Goal: Information Seeking & Learning: Learn about a topic

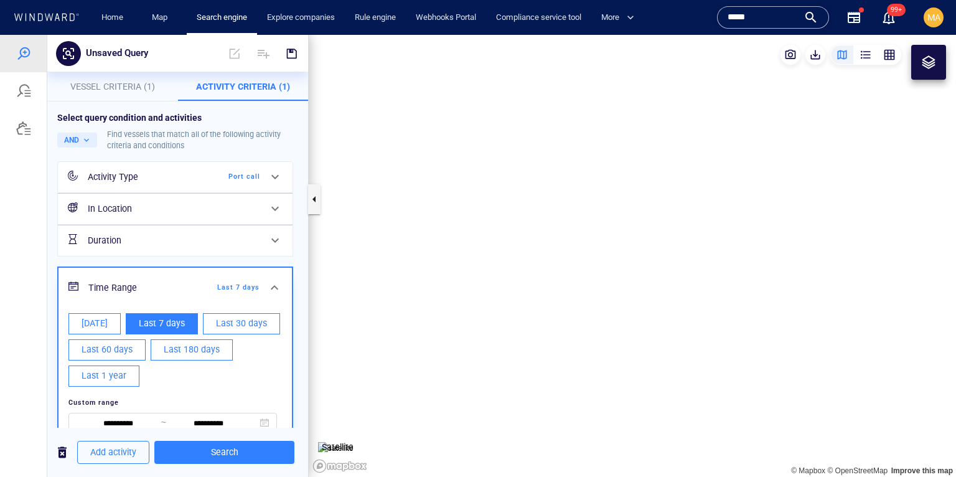
scroll to position [30, 0]
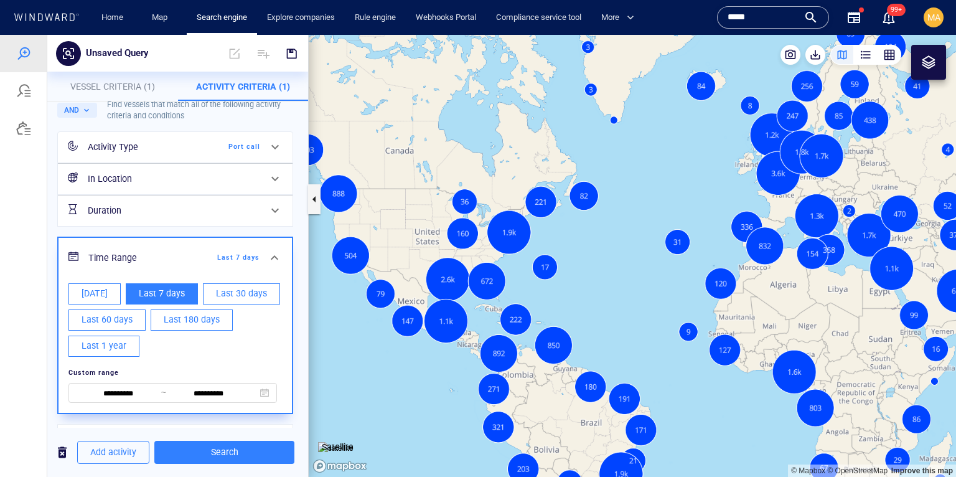
click at [934, 29] on button "MA" at bounding box center [933, 17] width 25 height 25
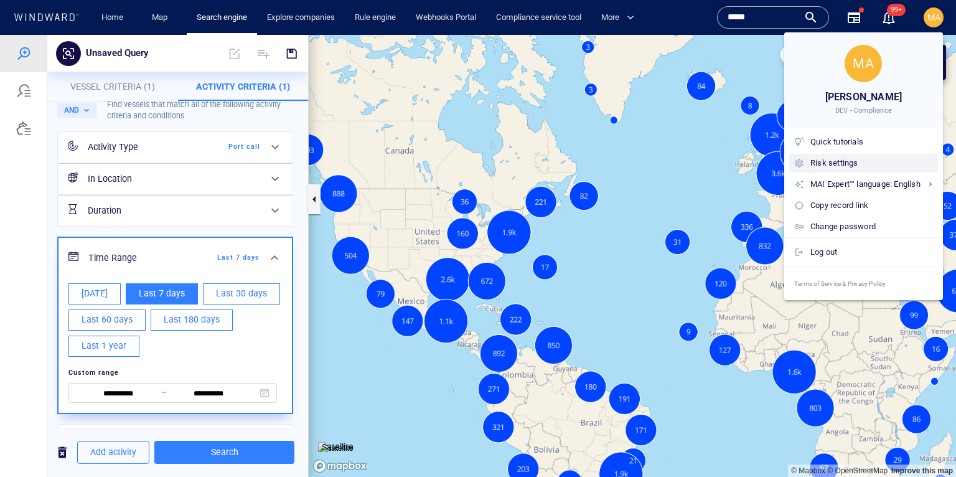
click at [838, 167] on div "Risk settings" at bounding box center [871, 163] width 123 height 14
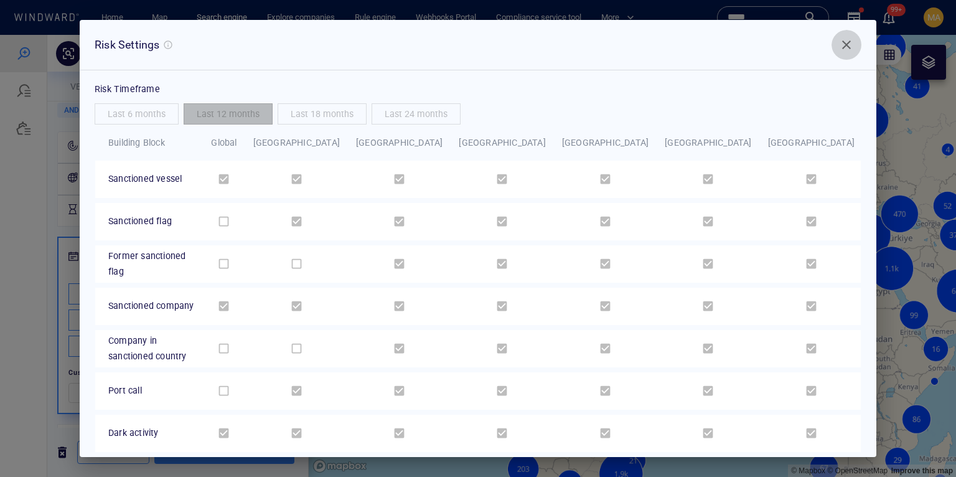
click at [849, 42] on span "Close" at bounding box center [846, 44] width 15 height 15
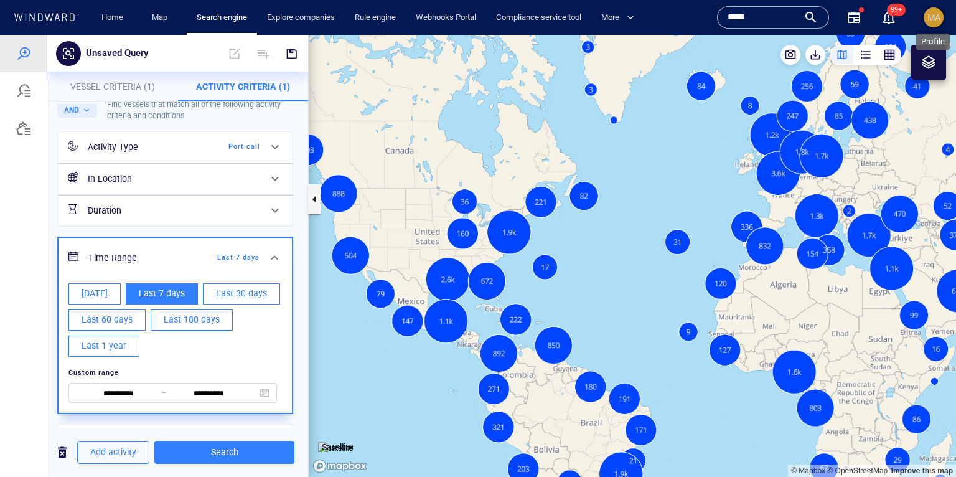
click at [929, 17] on span "MA" at bounding box center [933, 17] width 13 height 10
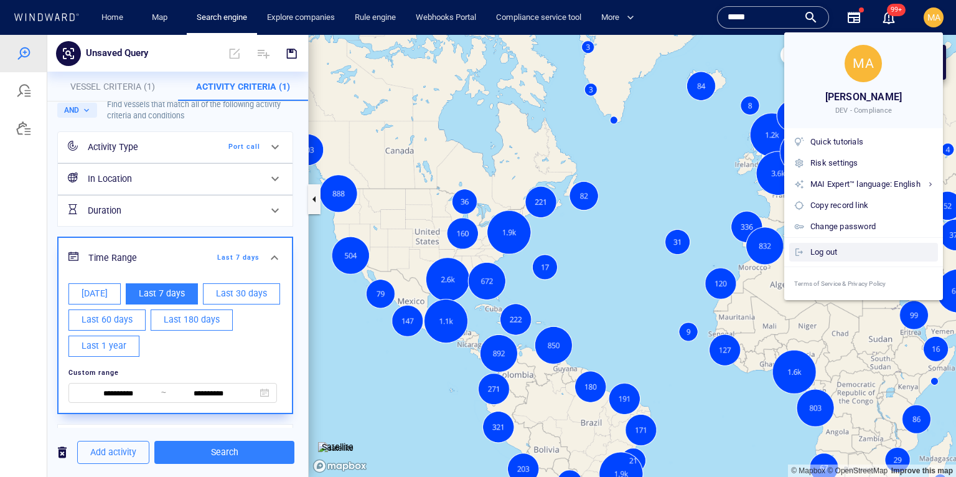
click at [829, 248] on div "Log out" at bounding box center [871, 252] width 123 height 14
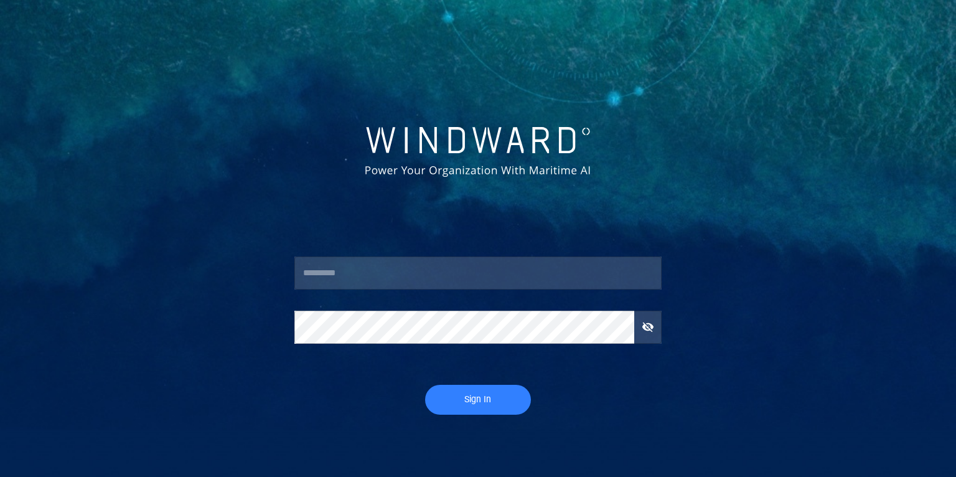
click at [423, 283] on input "text" at bounding box center [477, 273] width 367 height 34
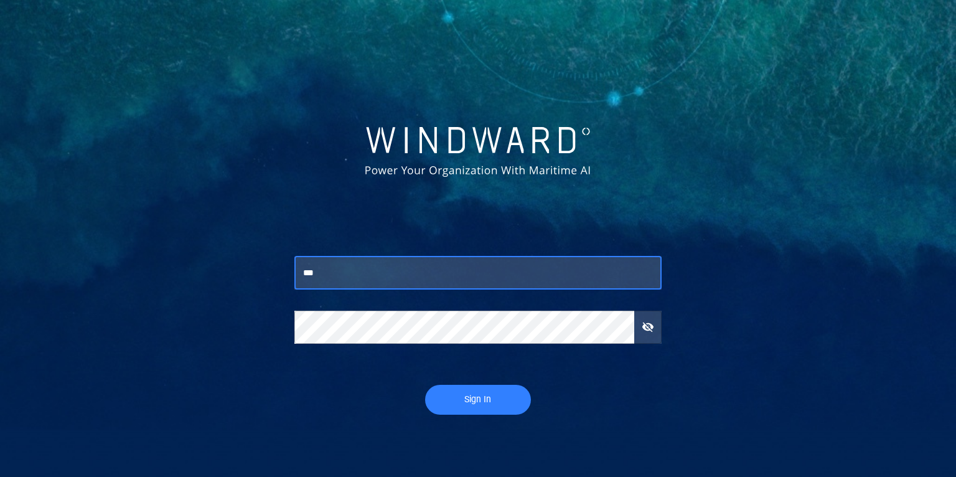
type input "***"
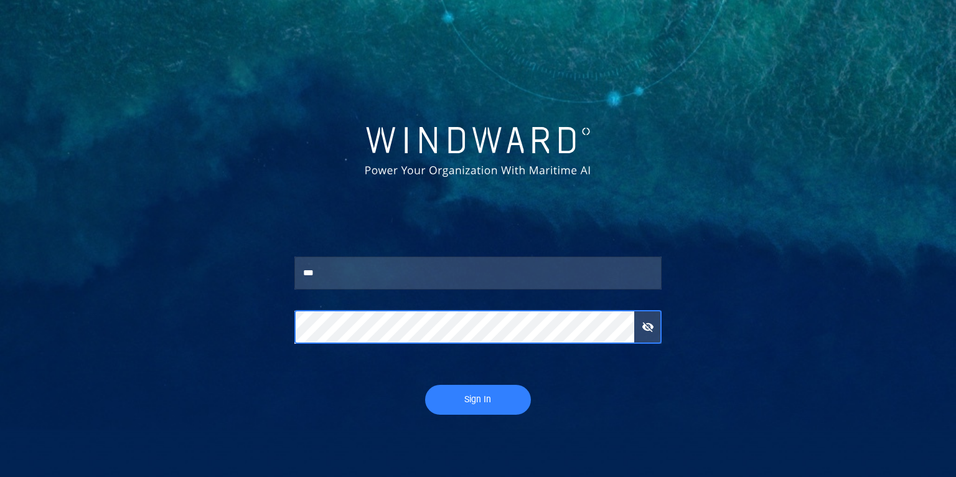
click at [425, 385] on button "Sign In" at bounding box center [478, 400] width 106 height 30
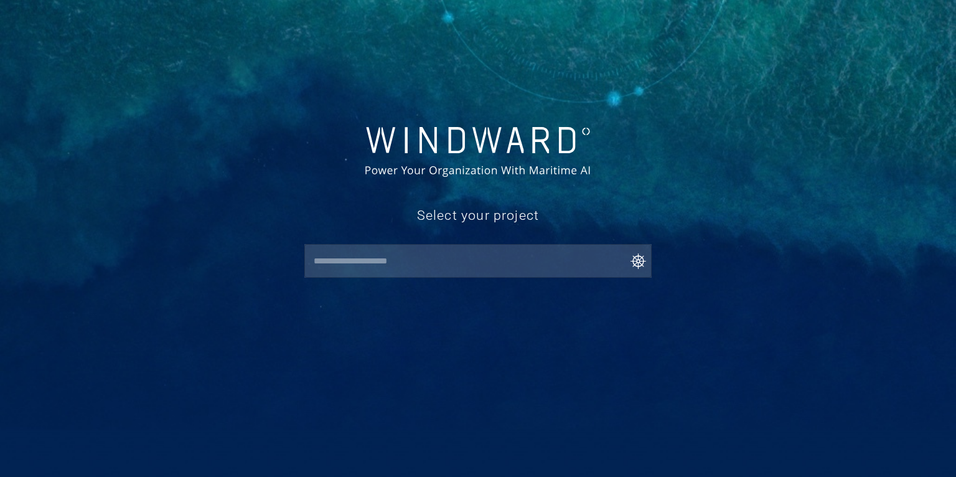
click at [374, 260] on input "text" at bounding box center [481, 261] width 342 height 22
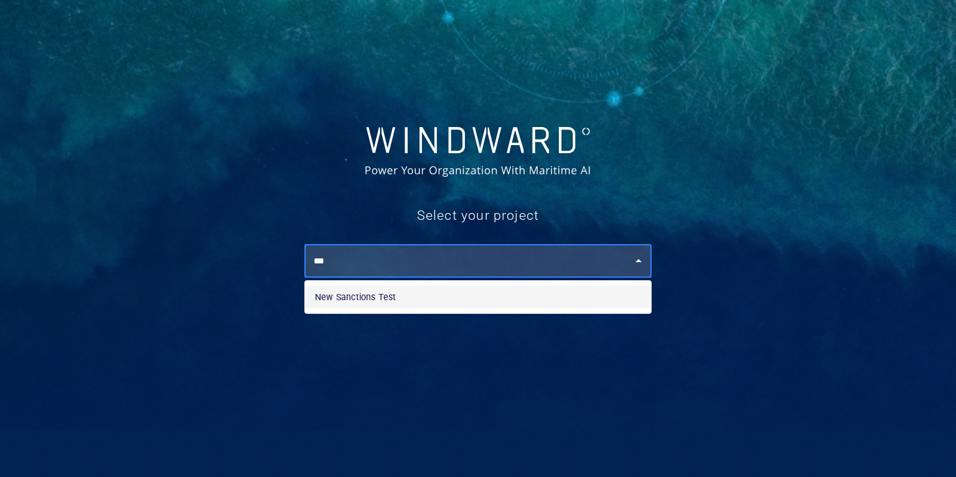
click at [356, 306] on li "New Sanctions Test" at bounding box center [478, 297] width 346 height 22
type input "**********"
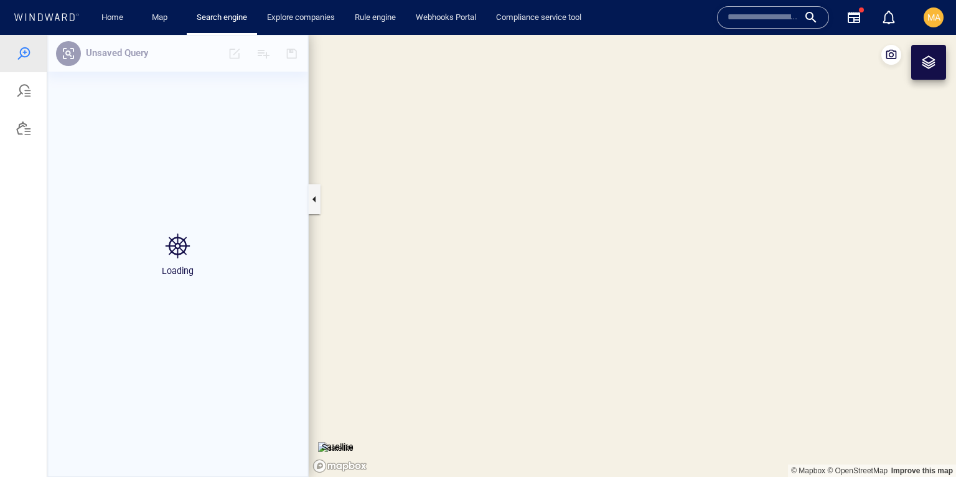
click at [780, 26] on input "text" at bounding box center [762, 17] width 71 height 19
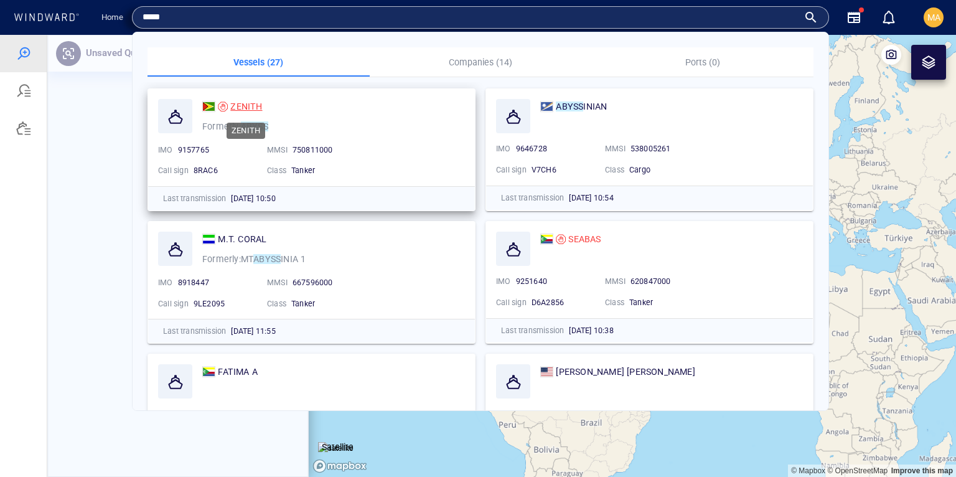
type input "*****"
click at [250, 106] on span "ZENITH" at bounding box center [246, 106] width 32 height 10
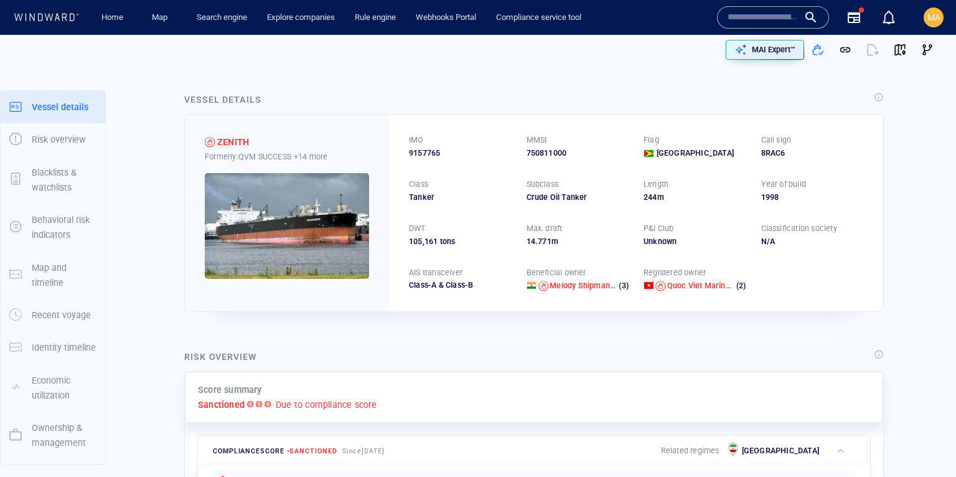
click at [47, 179] on p "Blacklists & watchlists" at bounding box center [64, 180] width 65 height 30
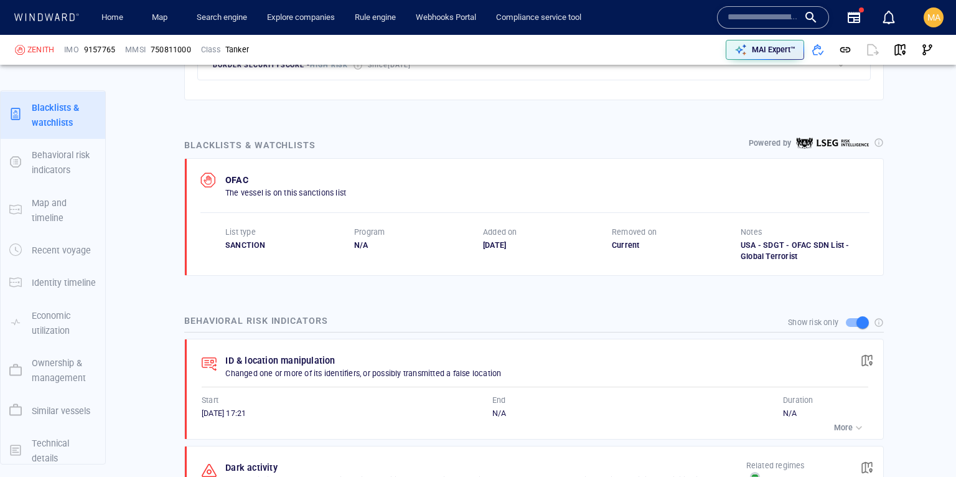
scroll to position [674, 0]
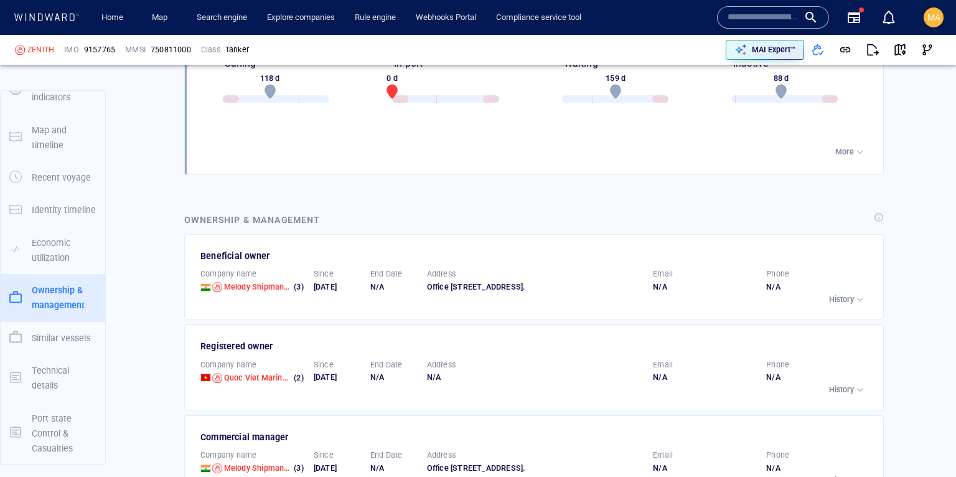
scroll to position [2454, 0]
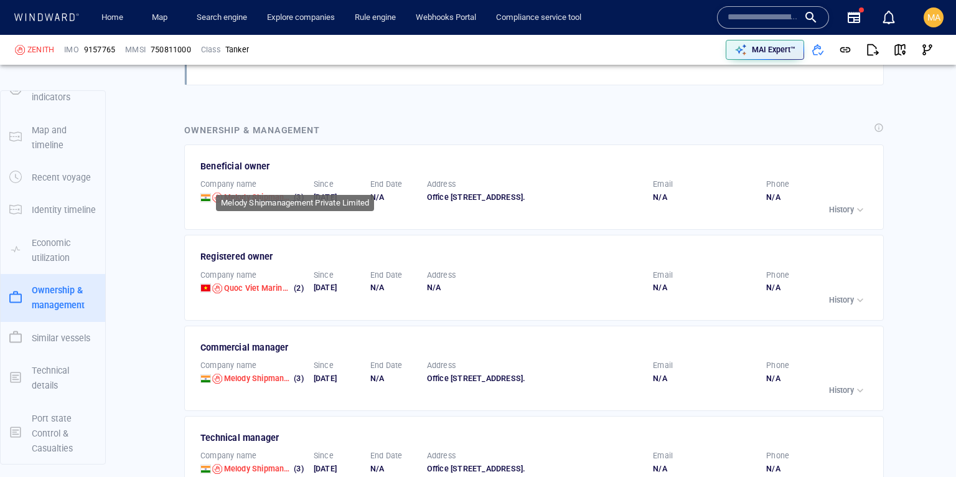
click at [245, 192] on span "Melody Shipmanagement Private Limited" at bounding box center [298, 196] width 149 height 9
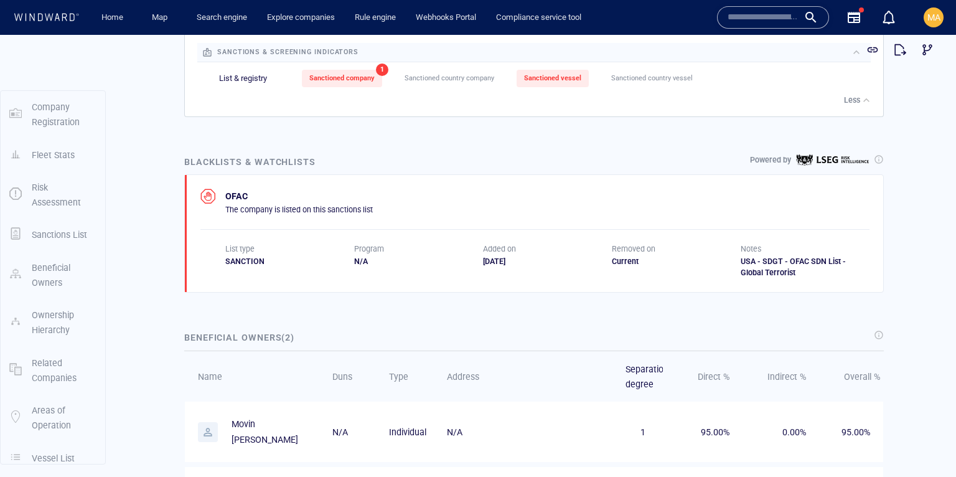
scroll to position [57, 0]
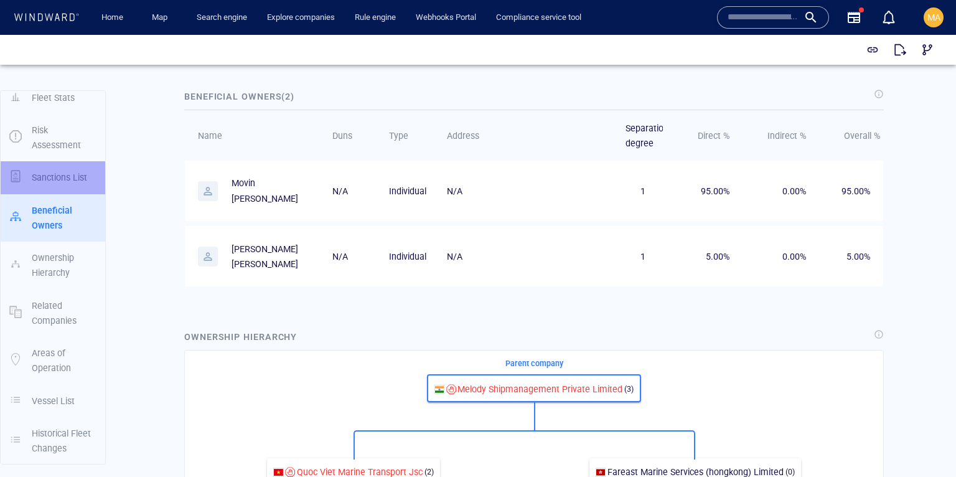
click at [38, 184] on p "Sanctions List" at bounding box center [59, 177] width 55 height 15
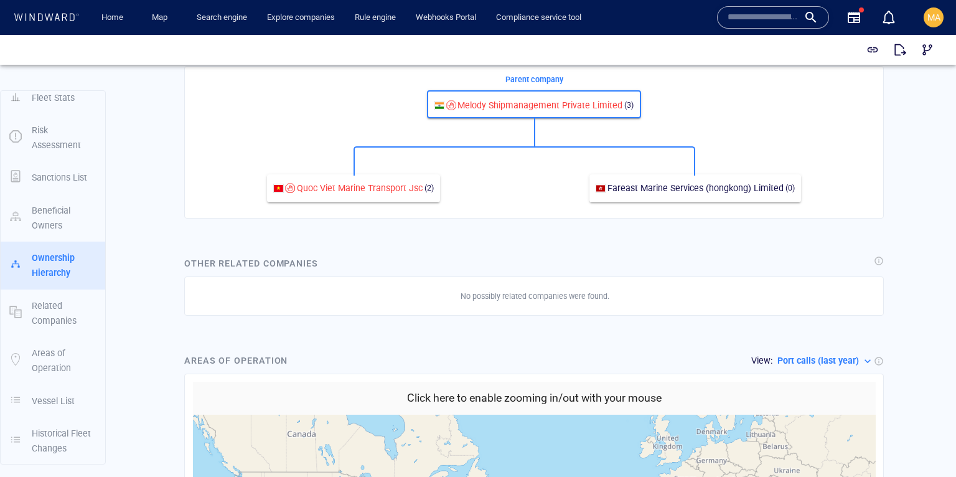
scroll to position [1133, 0]
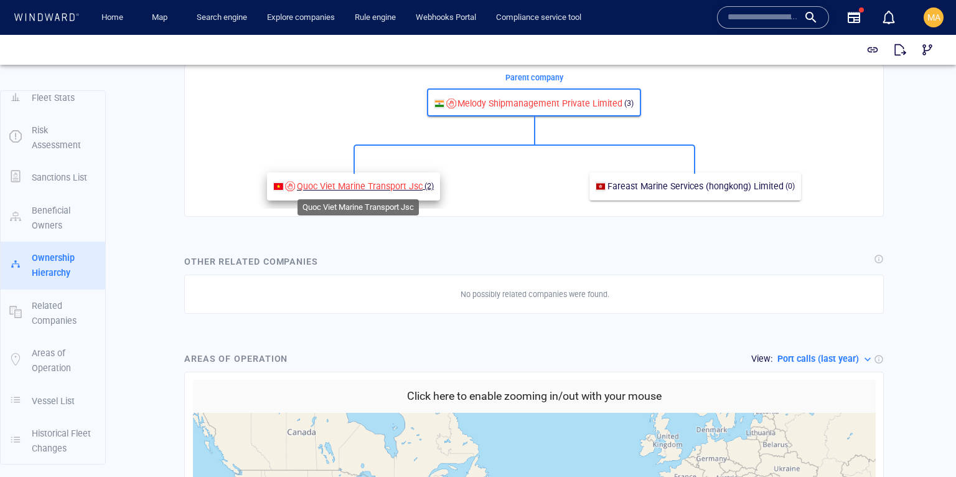
click at [345, 185] on span "Quoc Viet Marine Transport Jsc" at bounding box center [360, 186] width 126 height 10
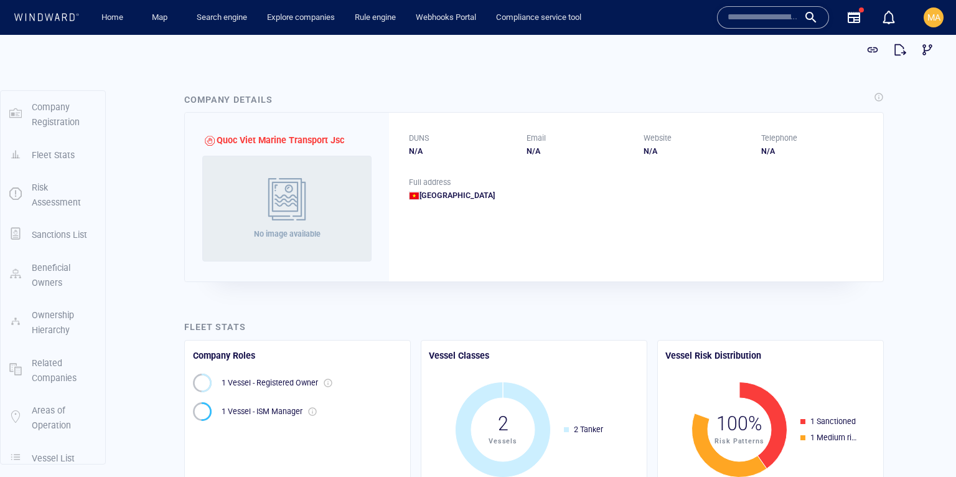
click at [58, 238] on p "Sanctions List" at bounding box center [59, 234] width 55 height 15
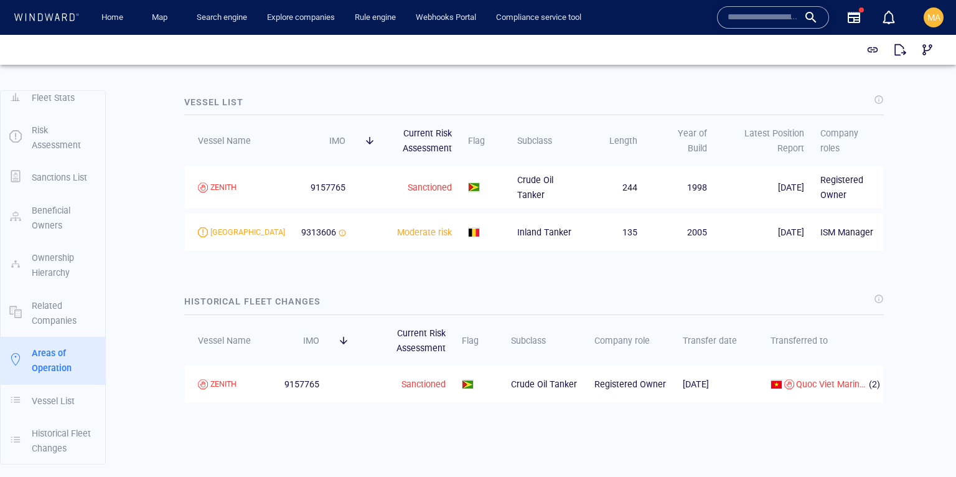
scroll to position [1660, 0]
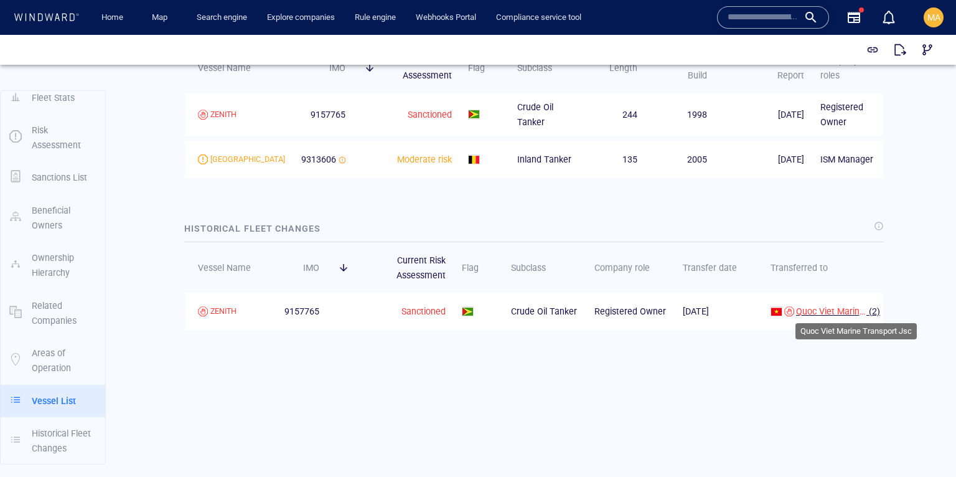
click at [821, 309] on span "Quoc Viet Marine Transport Jsc" at bounding box center [859, 311] width 126 height 10
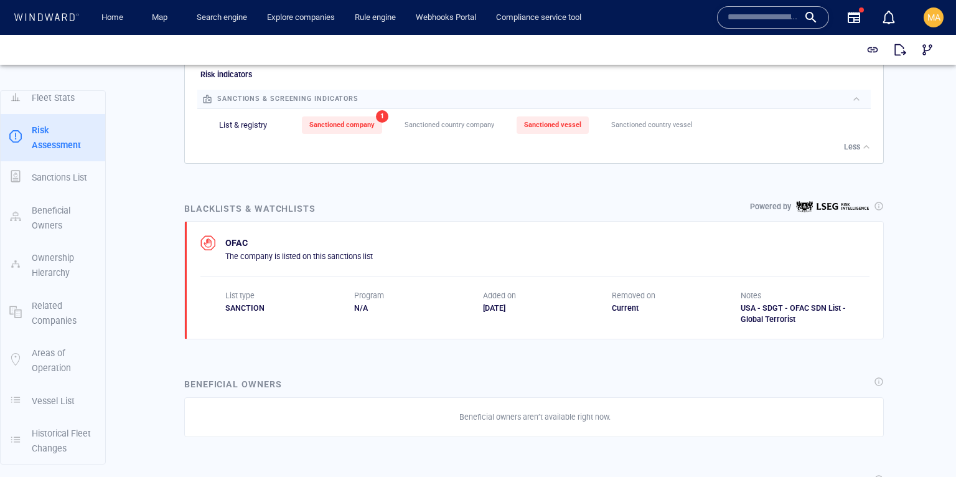
scroll to position [545, 0]
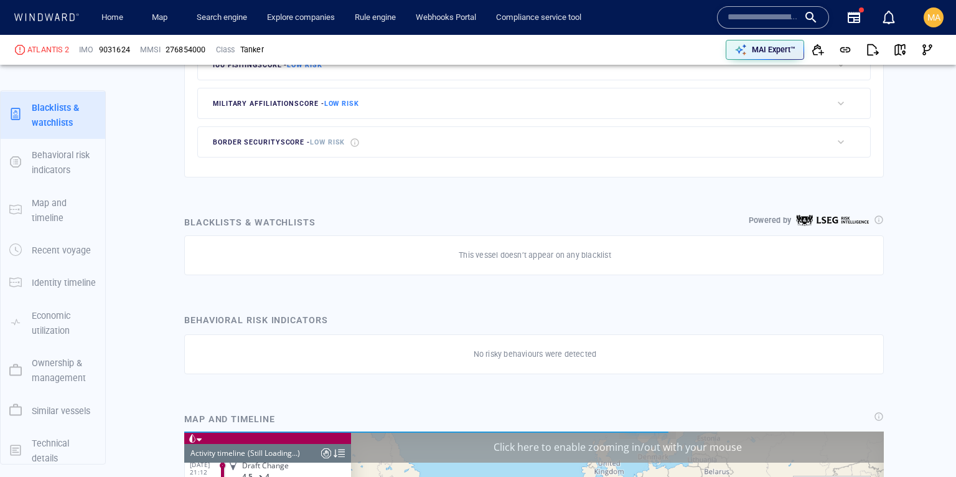
scroll to position [2522, 0]
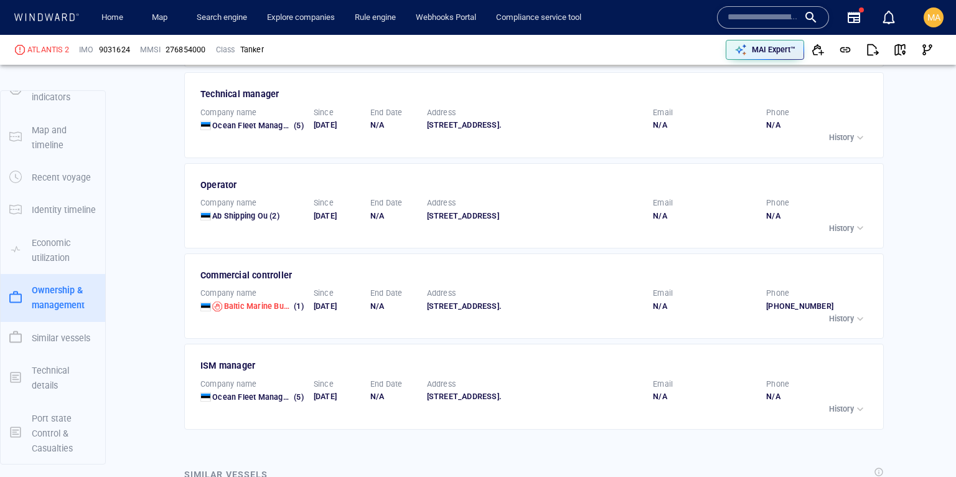
scroll to position [2168, 0]
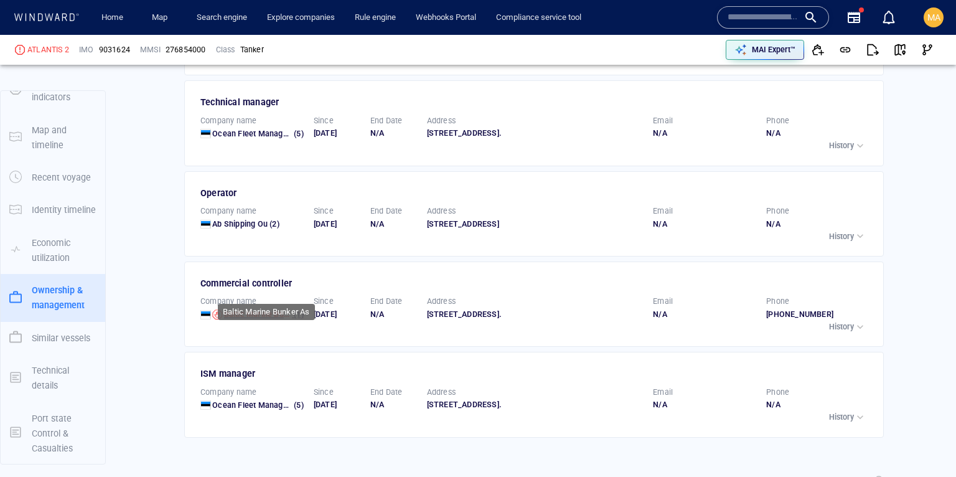
click at [237, 309] on span "Baltic Marine Bunker As" at bounding box center [268, 313] width 88 height 9
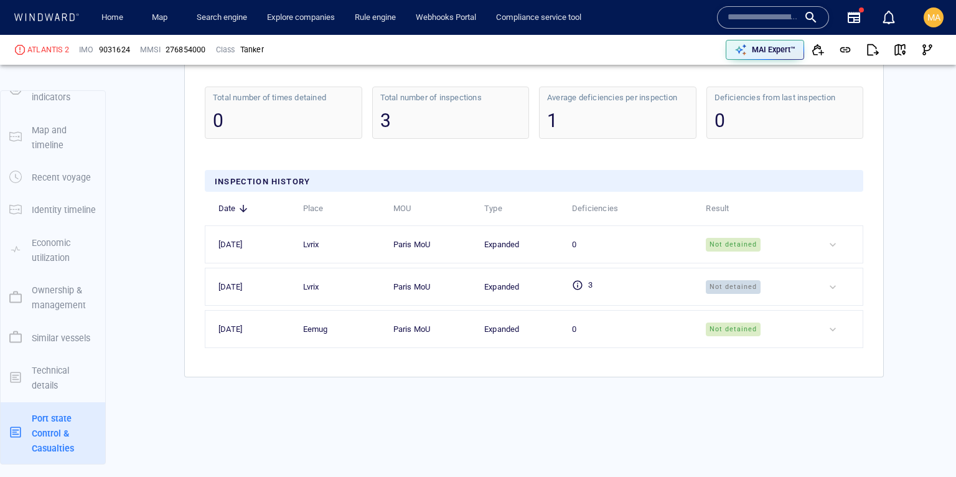
scroll to position [2996, 0]
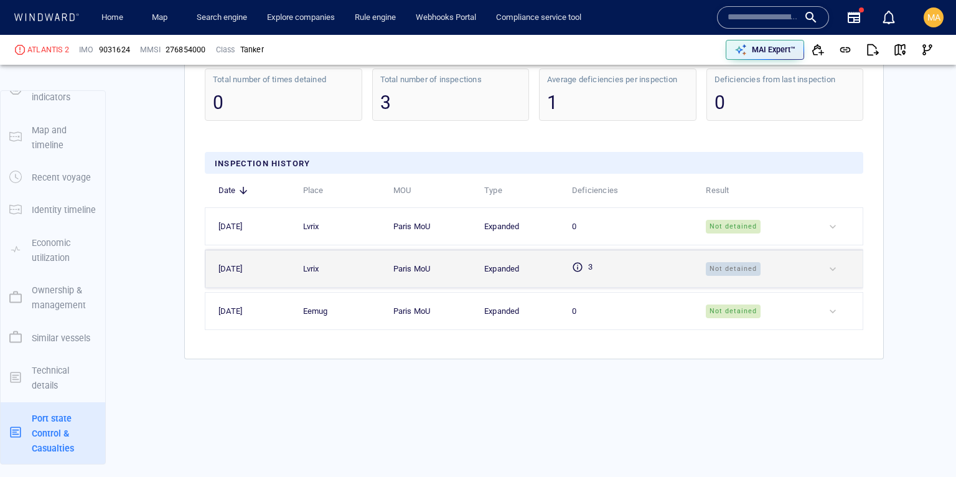
click at [751, 250] on td "Not detained" at bounding box center [753, 268] width 121 height 37
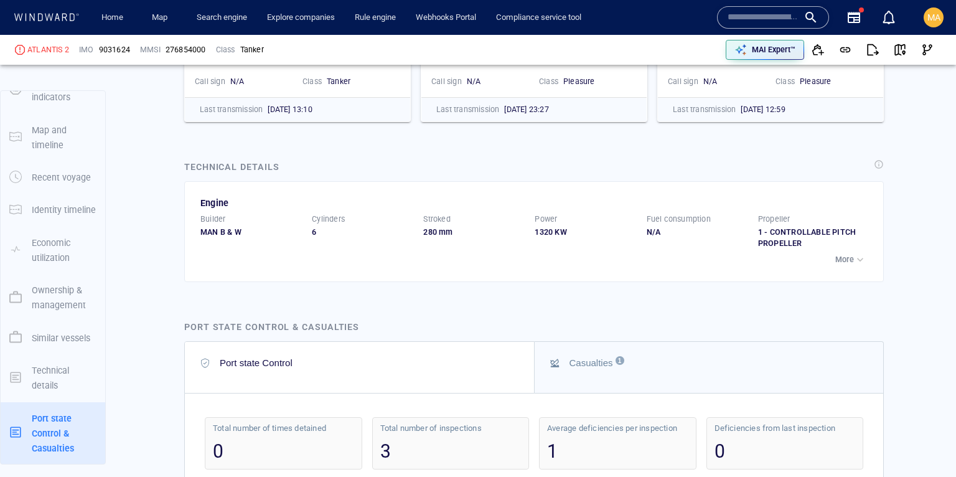
scroll to position [2617, 0]
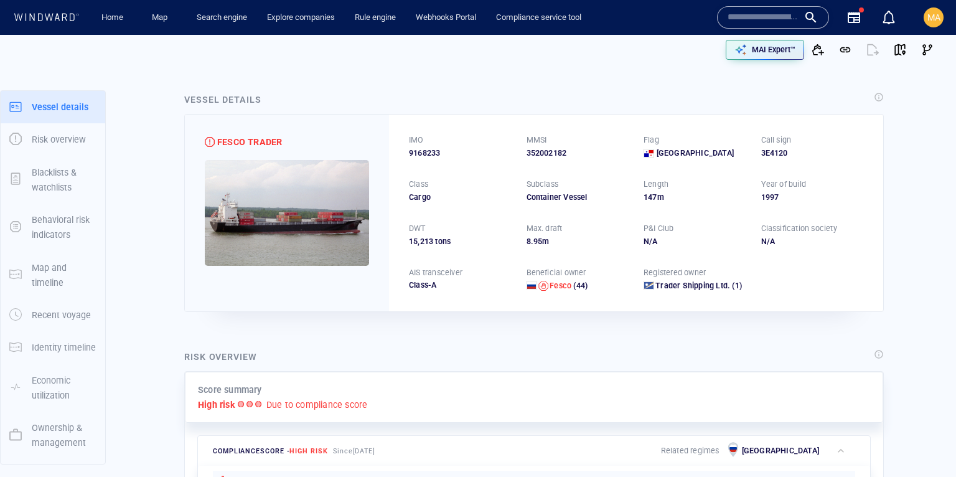
click at [54, 174] on p "Blacklists & watchlists" at bounding box center [64, 180] width 65 height 30
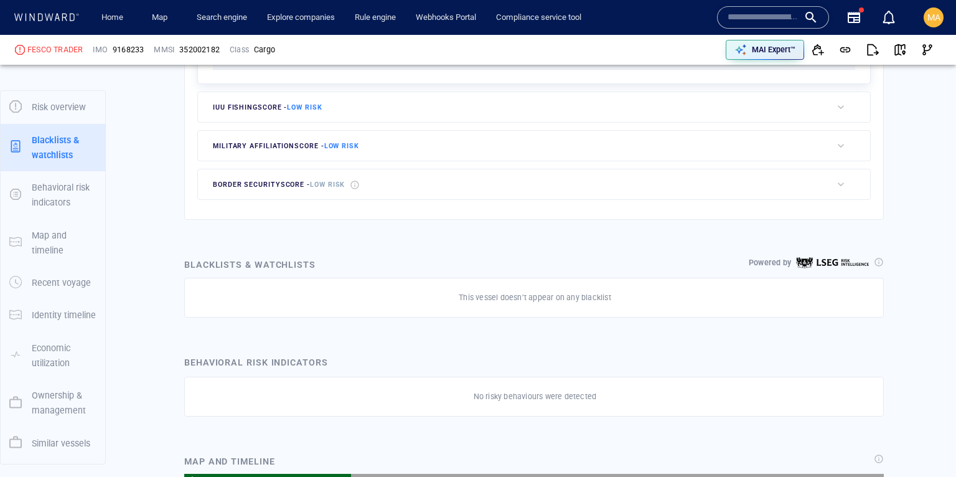
scroll to position [65, 0]
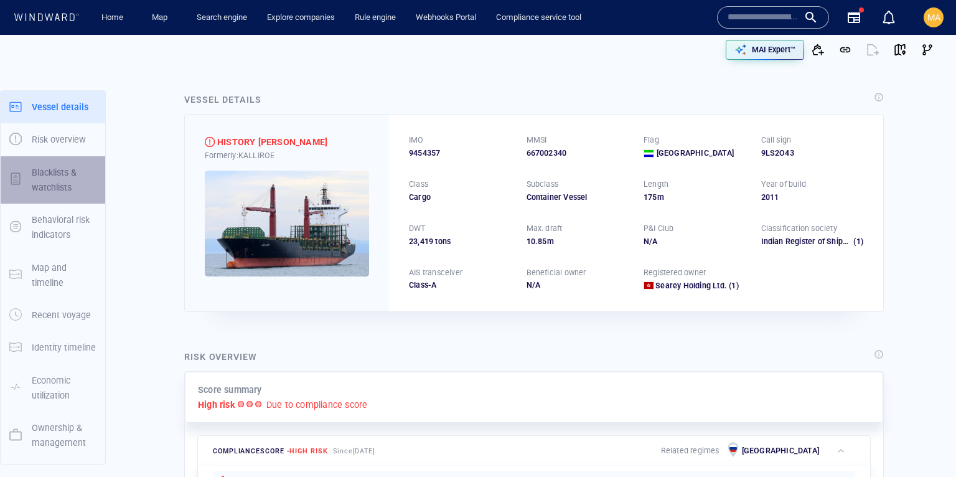
click at [48, 170] on p "Blacklists & watchlists" at bounding box center [64, 180] width 65 height 30
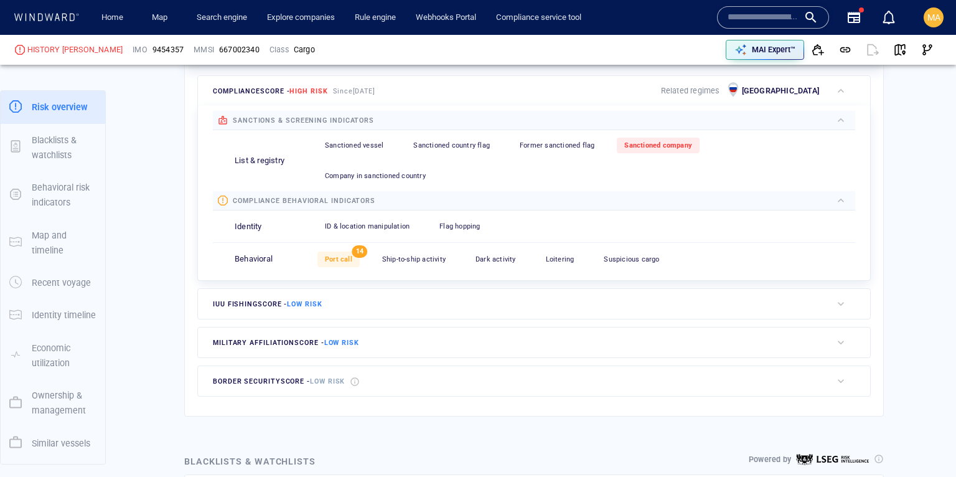
scroll to position [556, 0]
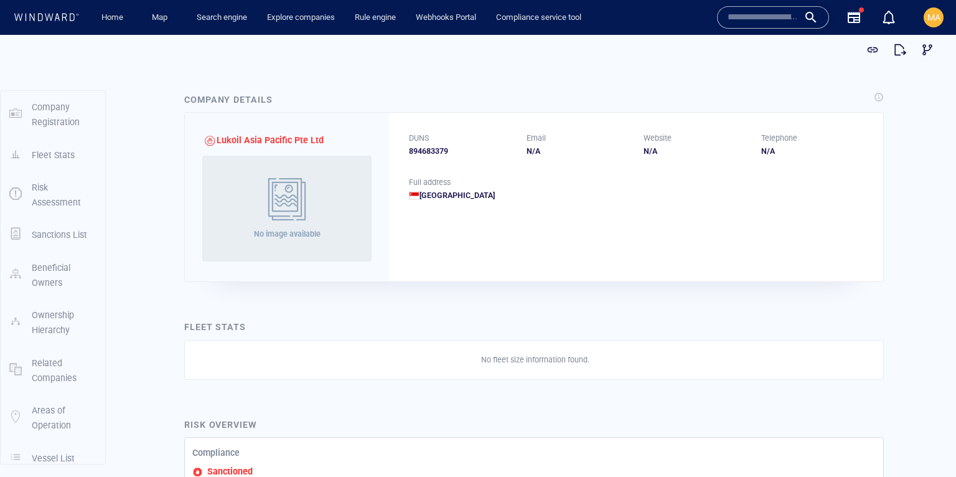
click at [71, 238] on p "Sanctions List" at bounding box center [59, 234] width 55 height 15
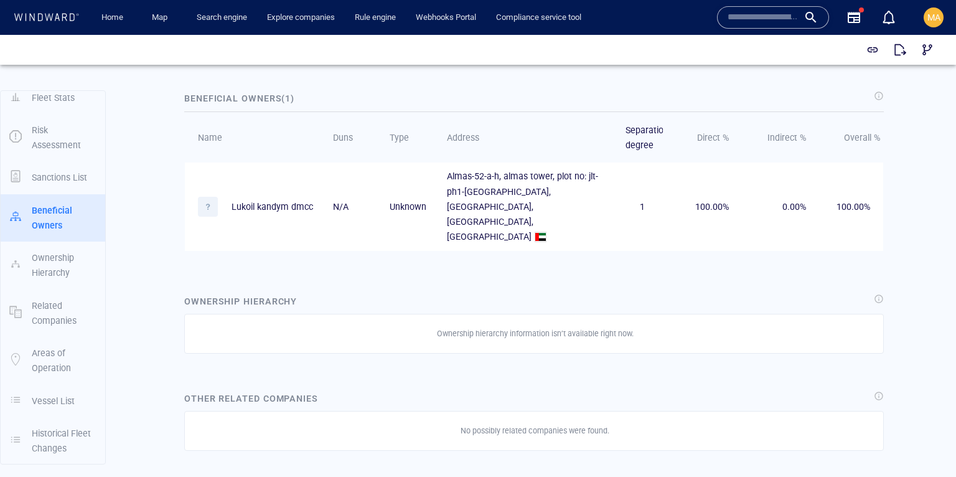
scroll to position [747, 0]
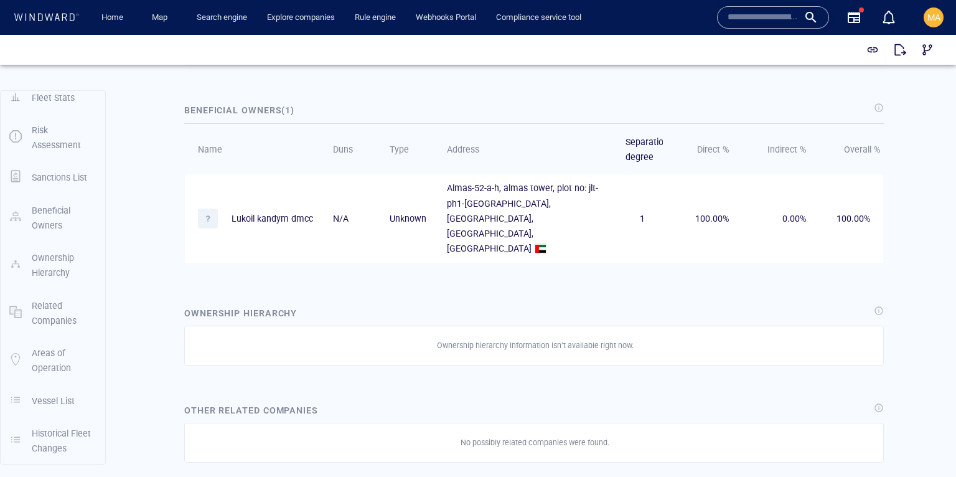
click at [490, 209] on p "Almas-52-a-h, almas tower, plot no: jlt-ph1-a0 jumeirah lakes towers, dubai, un…" at bounding box center [528, 217] width 162 height 75
click at [45, 170] on p "Sanctions List" at bounding box center [59, 177] width 55 height 15
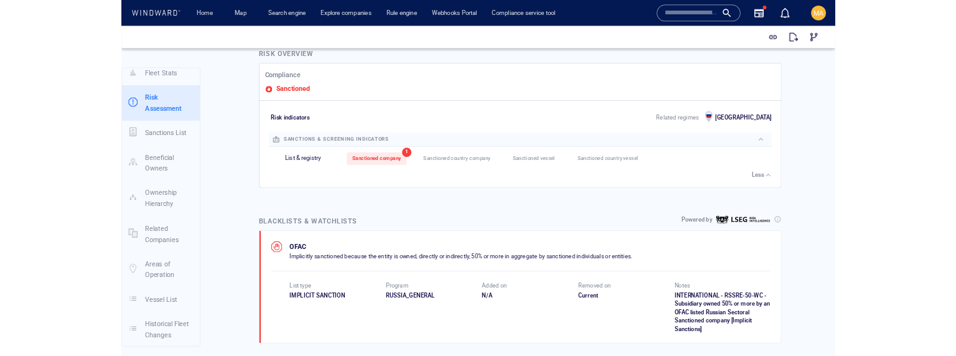
scroll to position [355, 0]
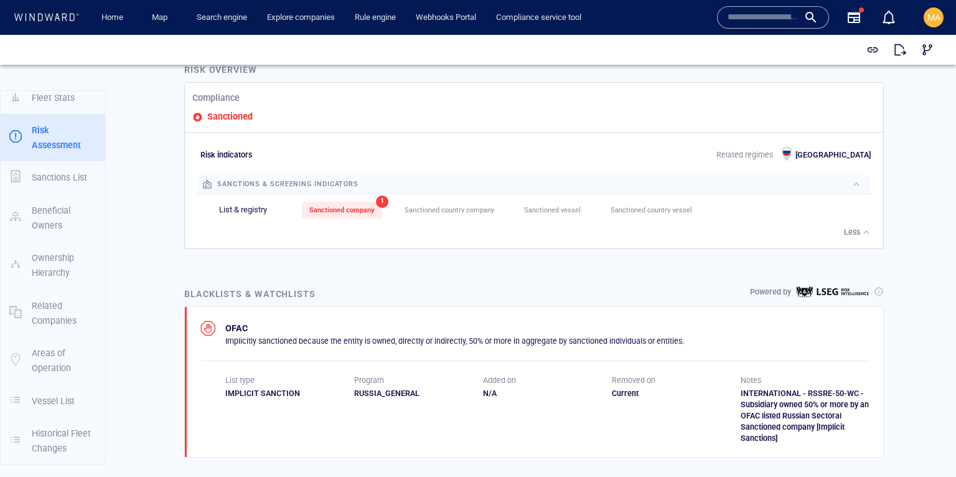
click at [882, 288] on div at bounding box center [879, 291] width 10 height 10
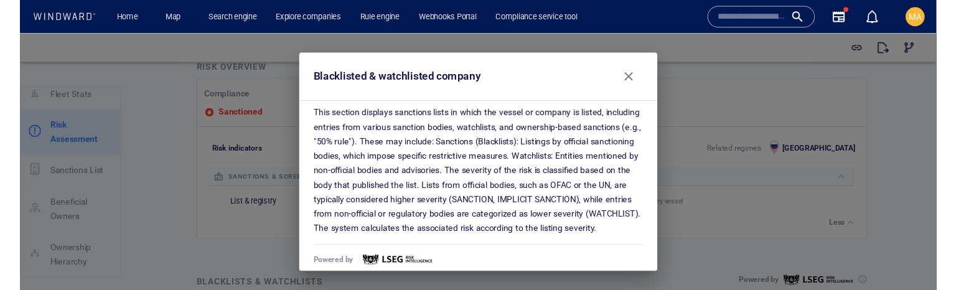
scroll to position [27, 0]
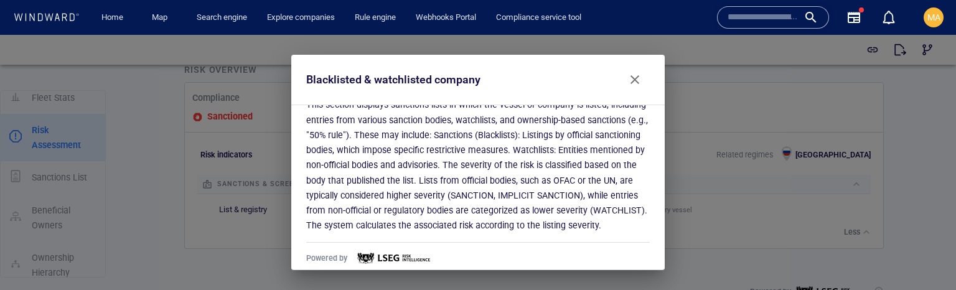
click at [373, 136] on p "This section displays sanctions lists in which the vessel or company is listed,…" at bounding box center [478, 165] width 344 height 136
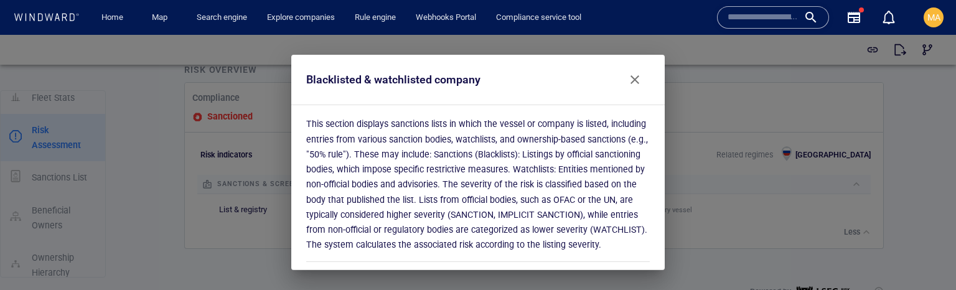
scroll to position [0, 0]
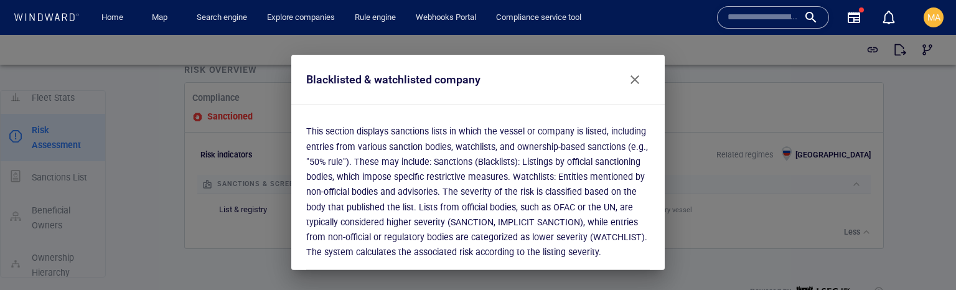
click at [431, 161] on p "This section displays sanctions lists in which the vessel or company is listed,…" at bounding box center [478, 192] width 344 height 136
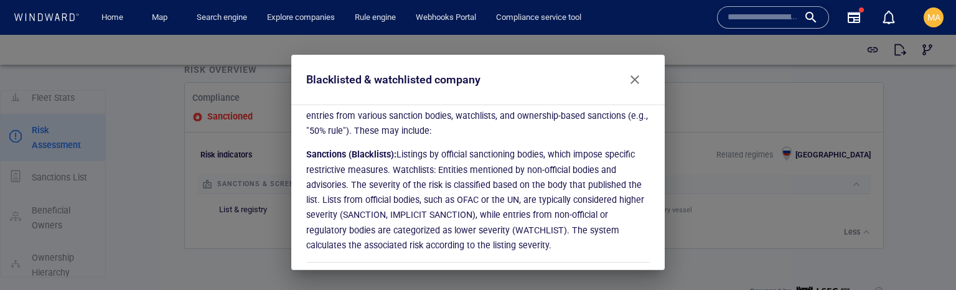
scroll to position [32, 0]
click at [391, 168] on span "Sanctions (Blacklists): Listings by official sanctioning bodies, which impose s…" at bounding box center [475, 199] width 338 height 101
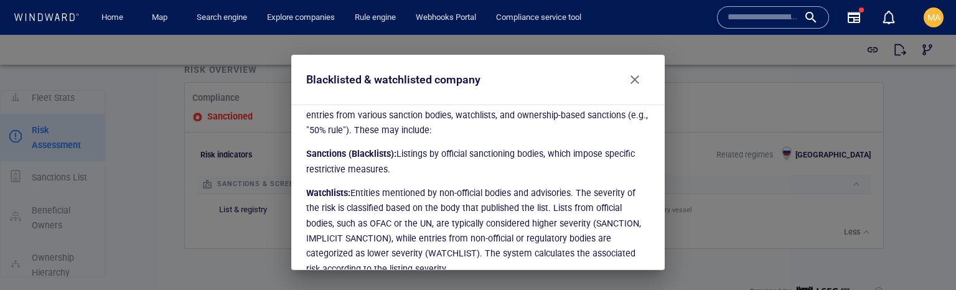
click at [535, 208] on span "Watchlists: Entities mentioned by non-official bodies and advisories. The sever…" at bounding box center [473, 230] width 335 height 85
click at [577, 190] on span "Watchlists: Entities mentioned by non-official bodies and advisories. The sever…" at bounding box center [473, 230] width 335 height 85
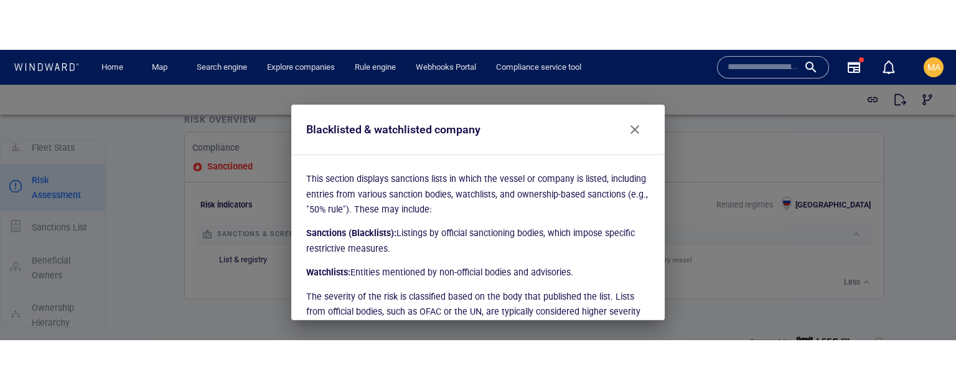
scroll to position [0, 0]
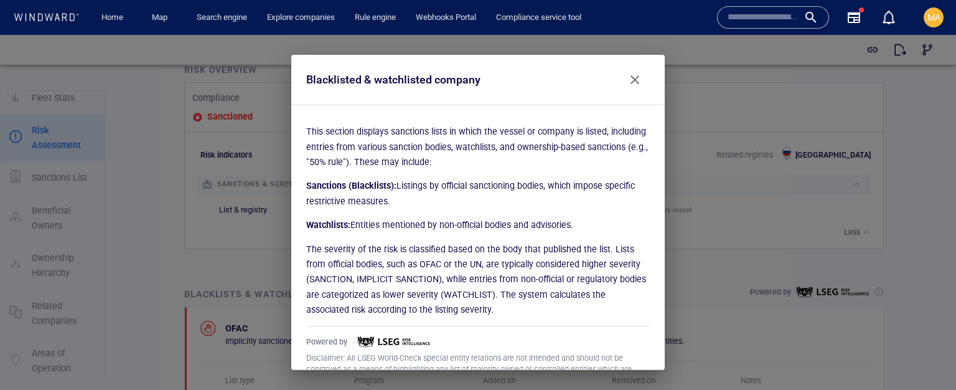
click at [582, 144] on p "This section displays sanctions lists in which the vessel or company is listed,…" at bounding box center [478, 146] width 344 height 45
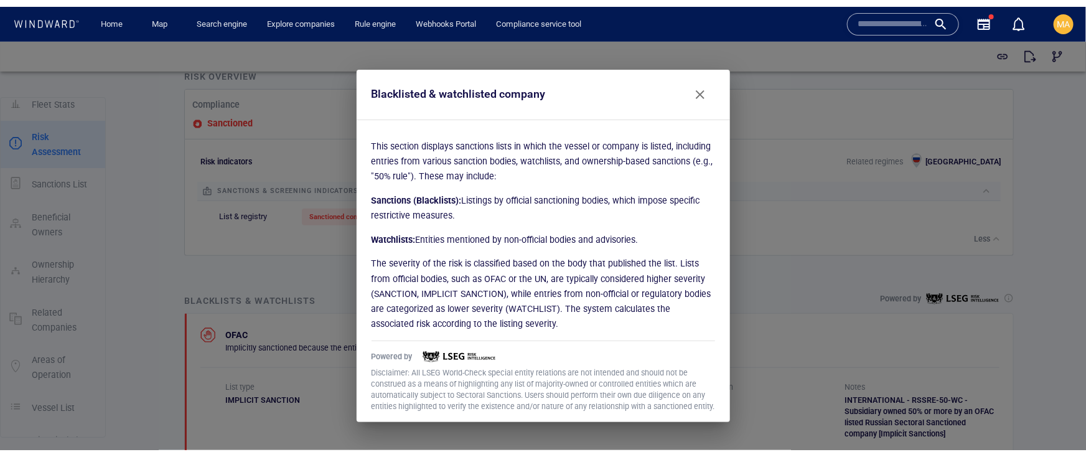
scroll to position [80, 0]
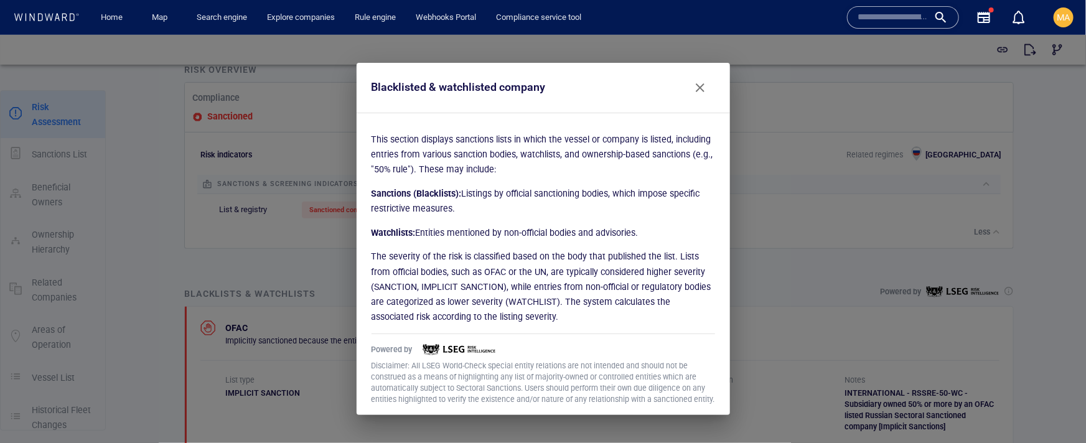
click at [382, 129] on div "This section displays sanctions lists in which the vessel or company is listed,…" at bounding box center [543, 263] width 373 height 303
click at [515, 85] on div "Blacklisted & watchlisted company" at bounding box center [459, 87] width 174 height 18
drag, startPoint x: 416, startPoint y: 84, endPoint x: 426, endPoint y: 85, distance: 10.6
click at [426, 85] on div "Blacklisted & watchlisted company" at bounding box center [459, 87] width 174 height 18
drag, startPoint x: 477, startPoint y: 86, endPoint x: 545, endPoint y: 88, distance: 67.9
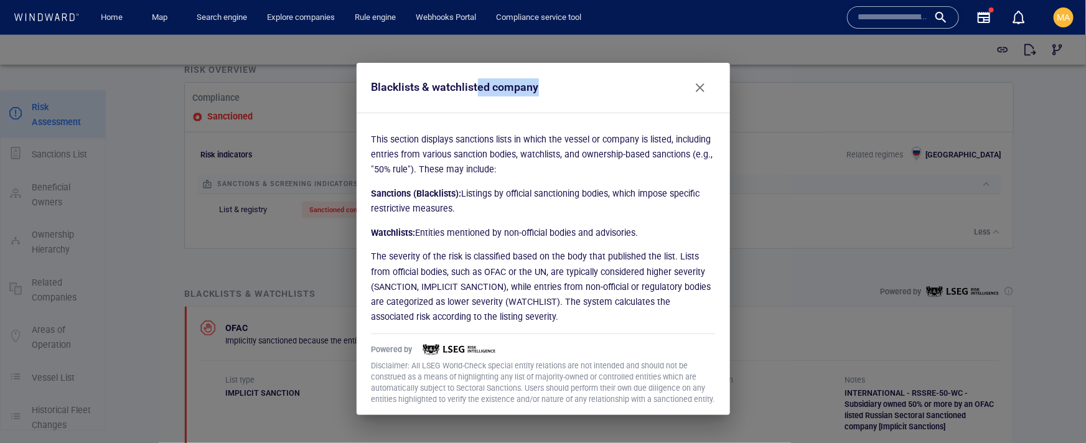
click at [545, 88] on div "Blacklists & watchlisted company" at bounding box center [543, 87] width 353 height 40
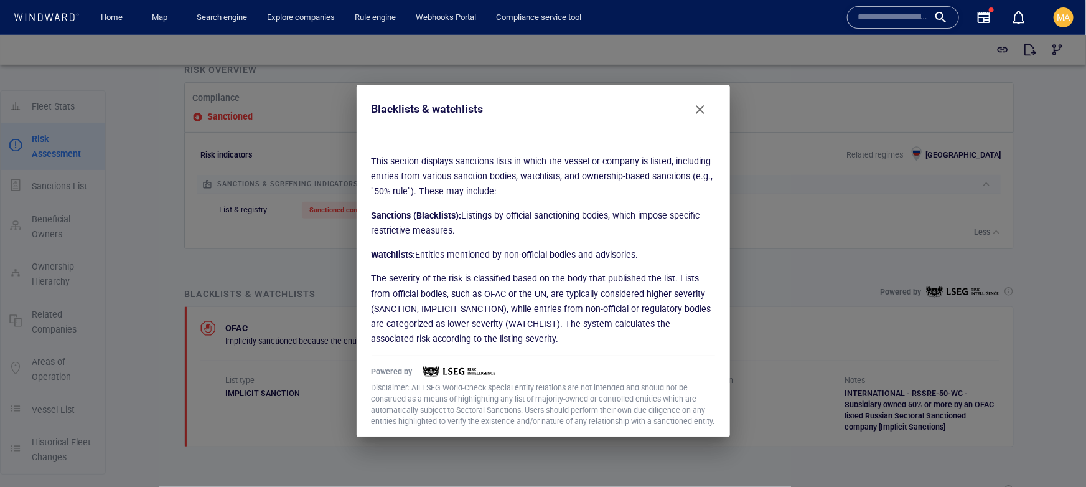
scroll to position [49, 0]
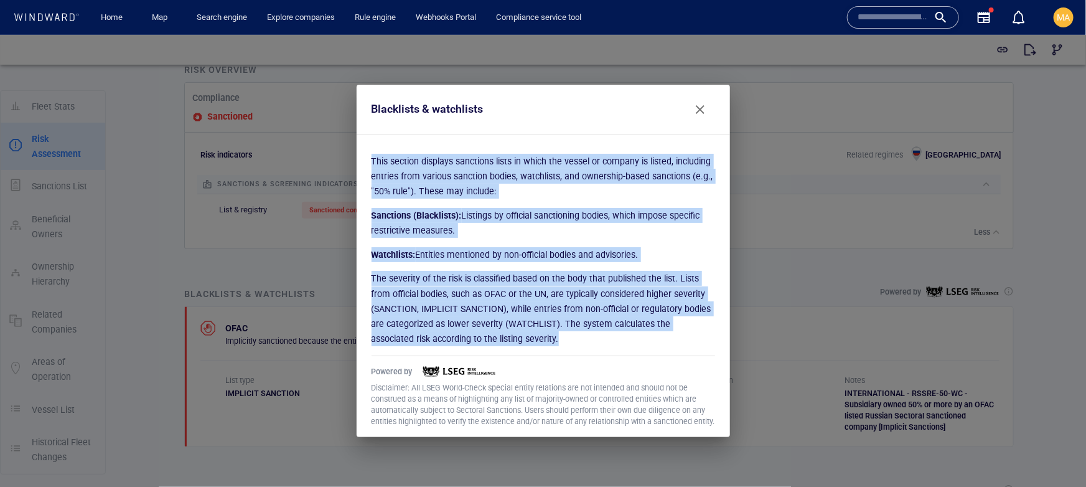
drag, startPoint x: 370, startPoint y: 158, endPoint x: 512, endPoint y: 348, distance: 237.3
click at [512, 348] on div "This section displays sanctions lists in which the vessel or company is listed,…" at bounding box center [543, 285] width 373 height 303
copy div "This section displays sanctions lists in which the vessel or company is listed,…"
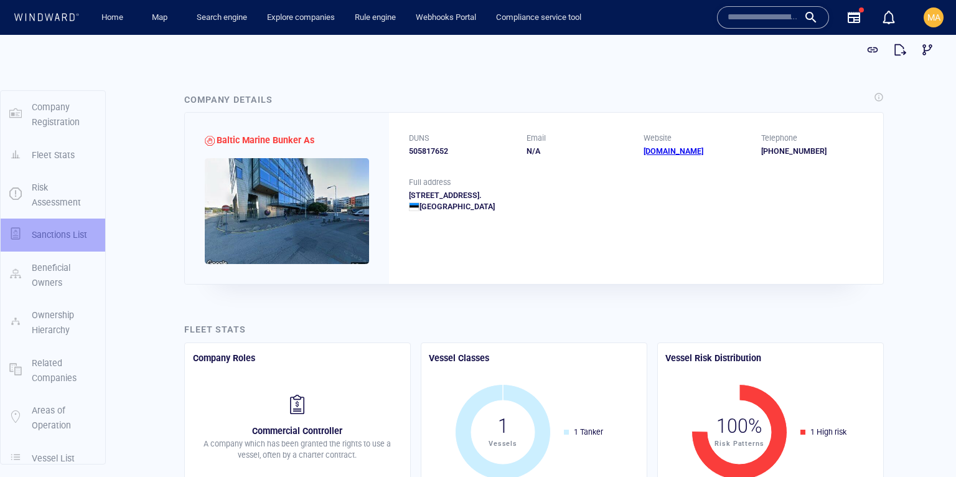
click at [52, 235] on p "Sanctions List" at bounding box center [59, 234] width 55 height 15
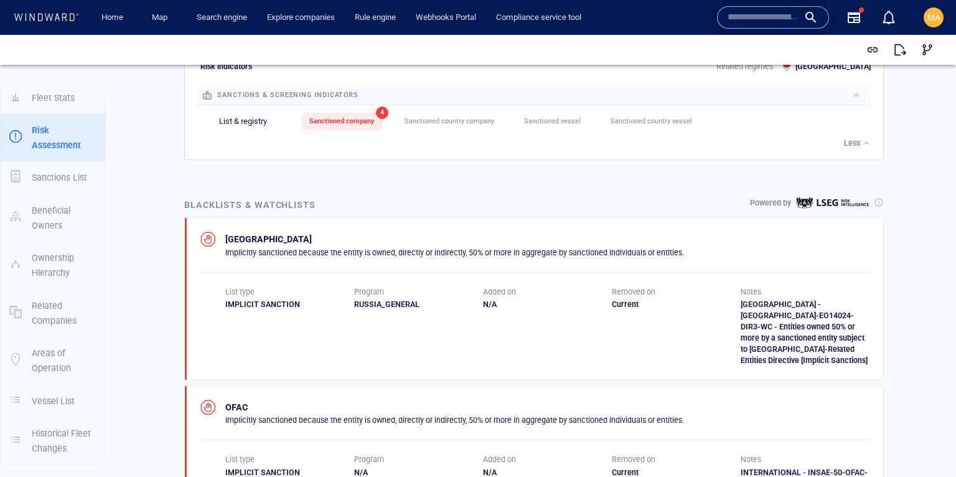
scroll to position [558, 0]
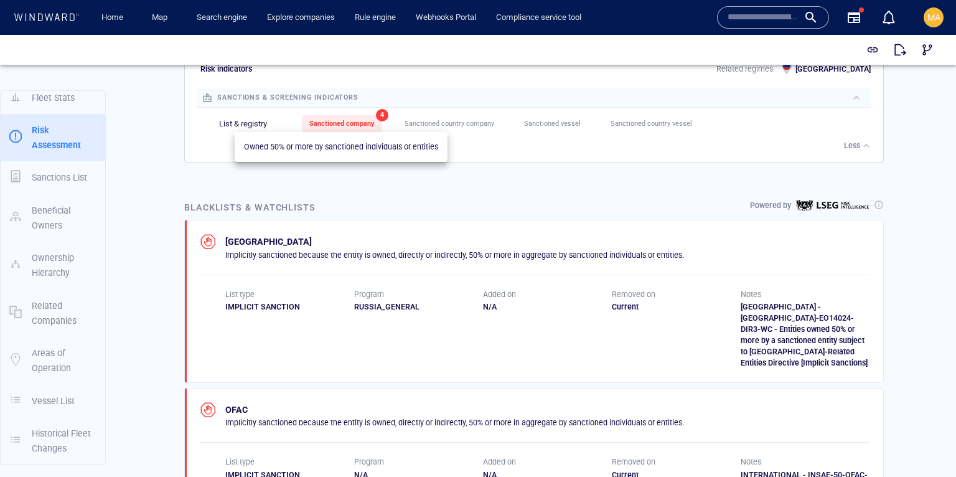
click at [345, 126] on span "Sanctioned company" at bounding box center [341, 123] width 65 height 8
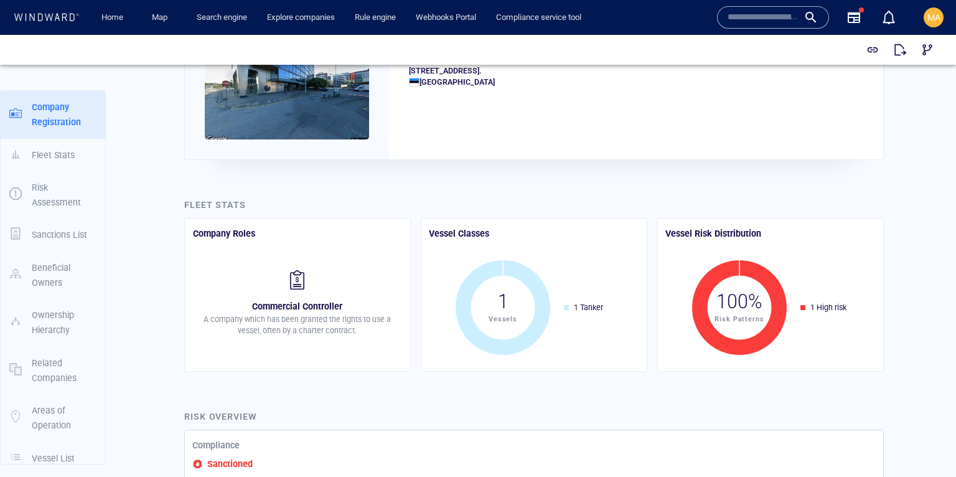
scroll to position [0, 0]
